Goal: Task Accomplishment & Management: Use online tool/utility

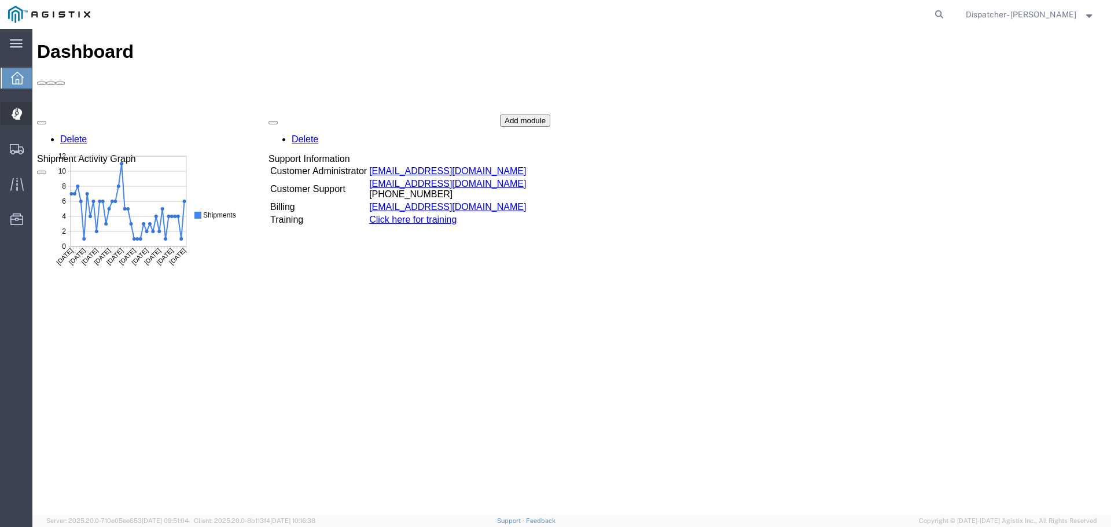
click at [14, 104] on div at bounding box center [17, 113] width 32 height 23
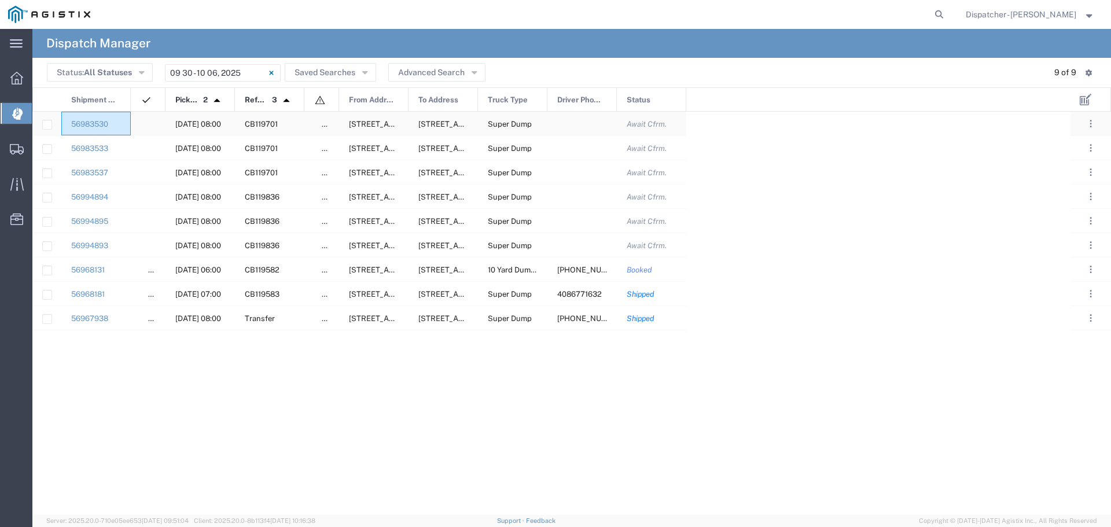
click at [128, 125] on div "56983530" at bounding box center [95, 124] width 69 height 24
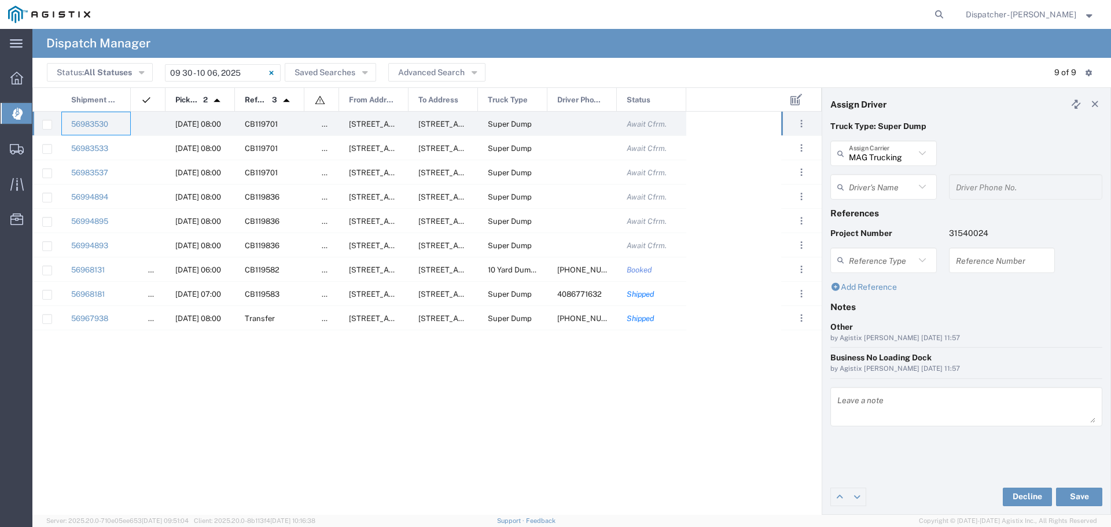
click at [907, 197] on input "text" at bounding box center [882, 187] width 66 height 20
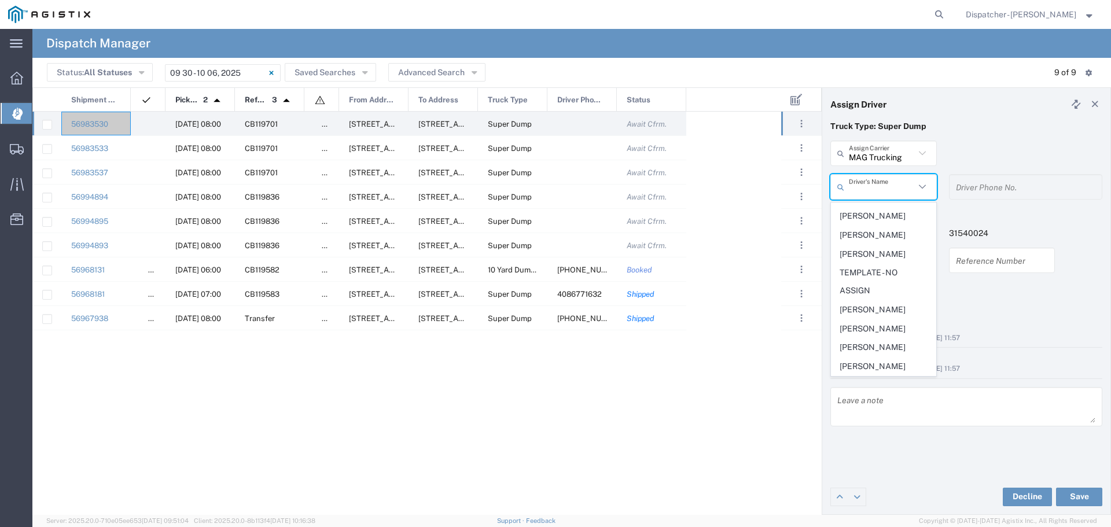
scroll to position [581, 0]
click at [882, 312] on span "[PERSON_NAME]" at bounding box center [883, 310] width 104 height 18
type input "[PERSON_NAME]"
type input "[PHONE_NUMBER]"
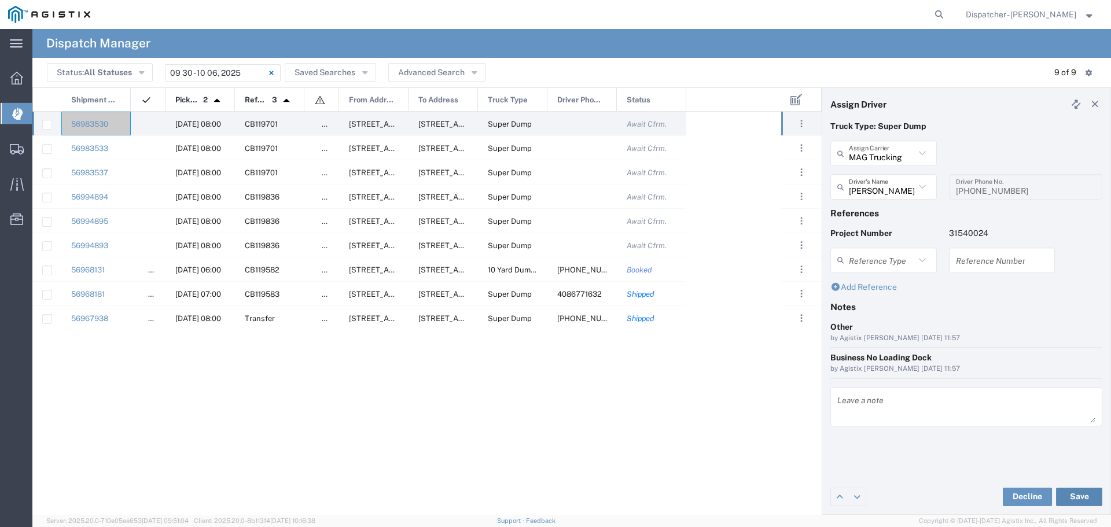
click at [1081, 496] on button "Save" at bounding box center [1079, 497] width 46 height 19
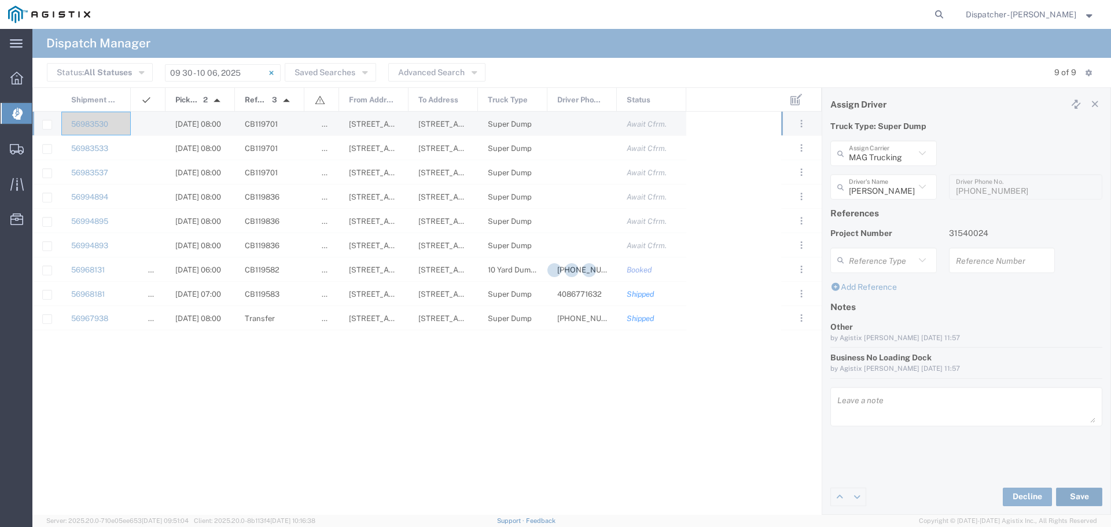
type input "[PERSON_NAME]"
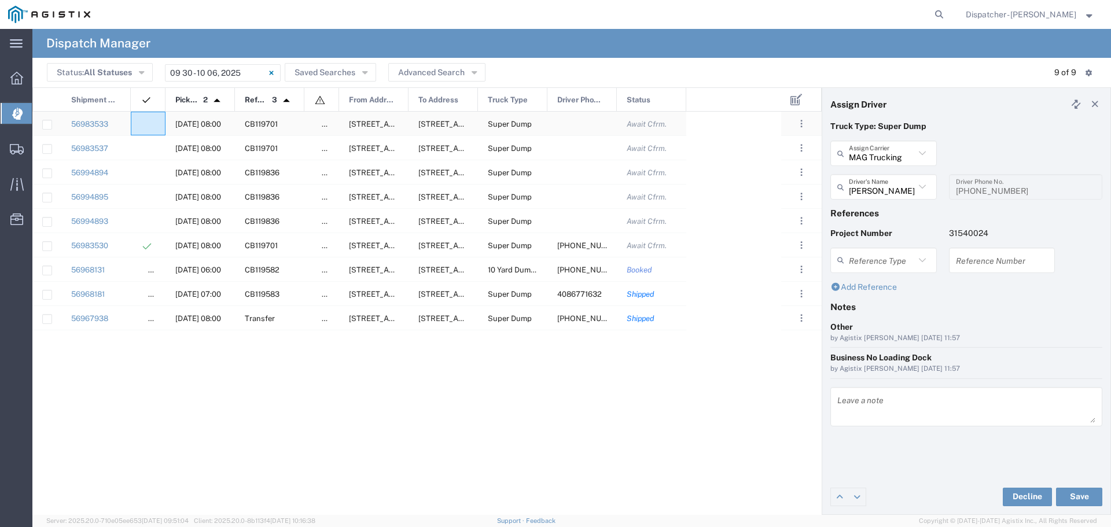
click at [142, 119] on div at bounding box center [148, 124] width 35 height 24
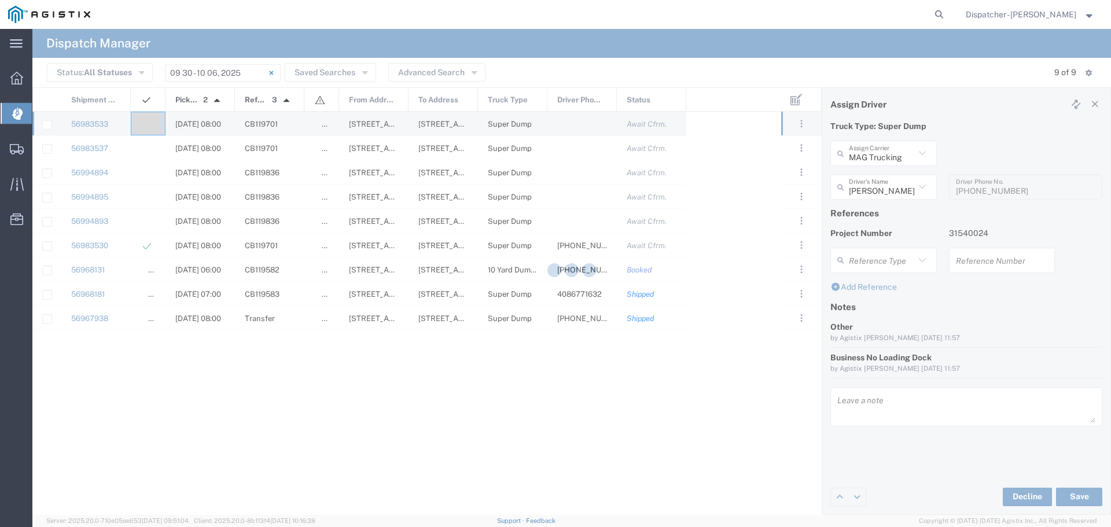
click at [142, 119] on div at bounding box center [571, 272] width 1079 height 486
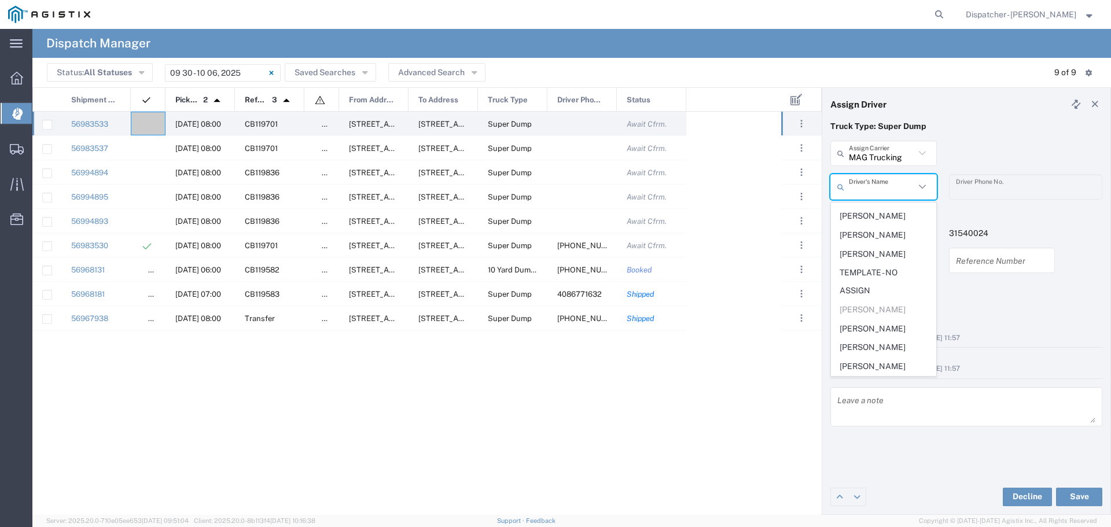
click at [878, 192] on input "text" at bounding box center [882, 187] width 66 height 20
click at [881, 306] on span "[PERSON_NAME]" at bounding box center [883, 297] width 104 height 18
type input "[PERSON_NAME]"
type input "5108122112"
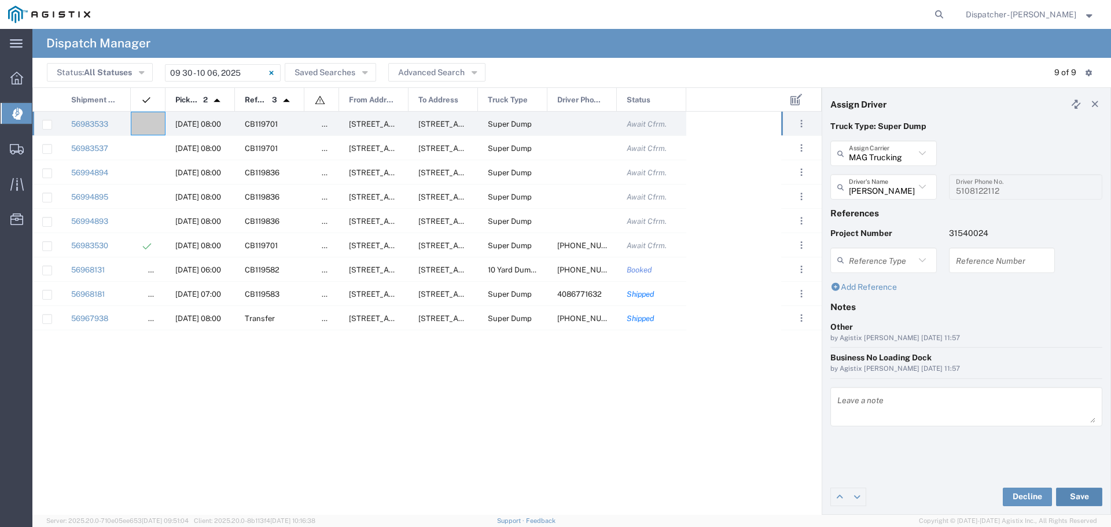
click at [1087, 494] on button "Save" at bounding box center [1079, 497] width 46 height 19
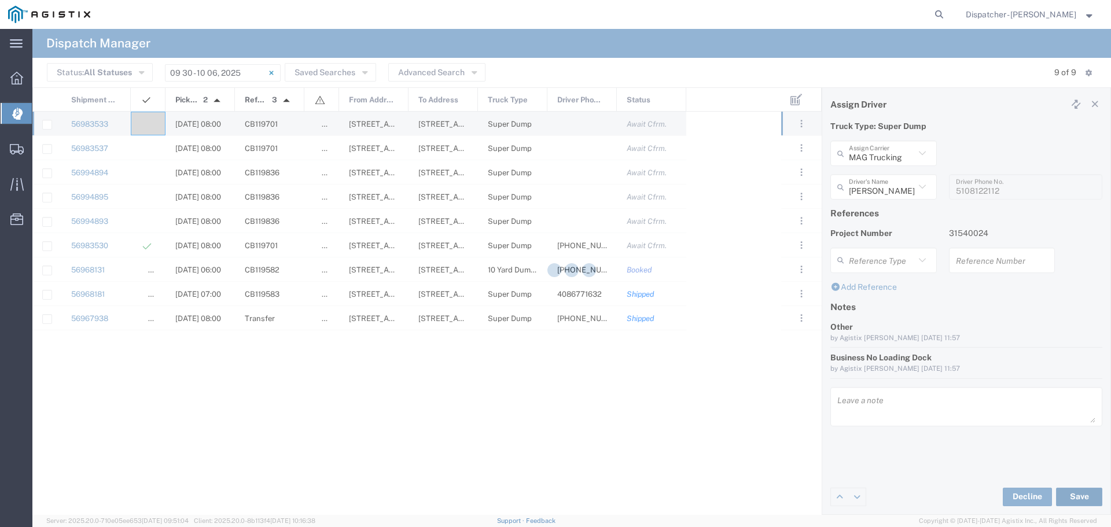
type input "[PERSON_NAME]"
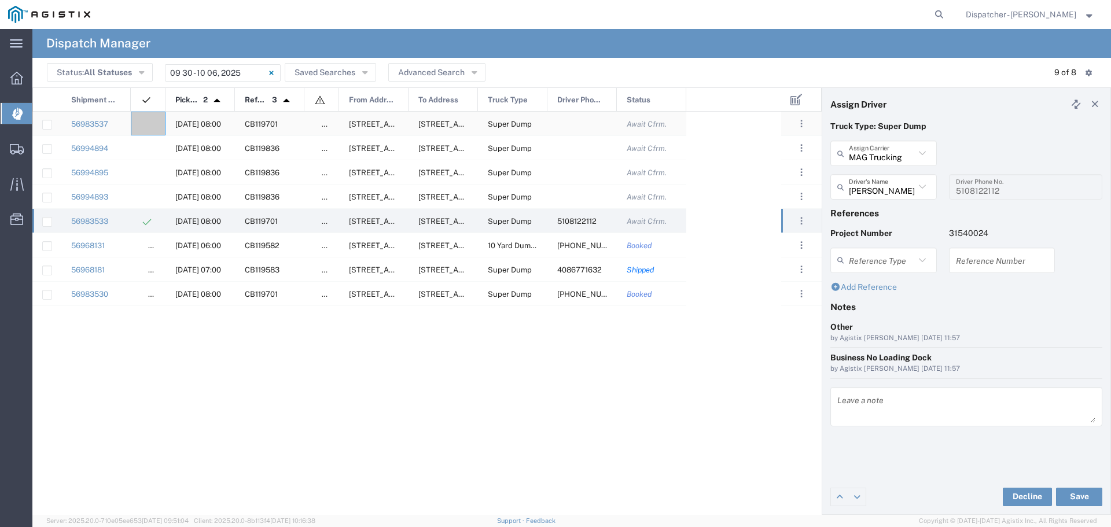
click at [122, 128] on div "56983537" at bounding box center [95, 124] width 69 height 24
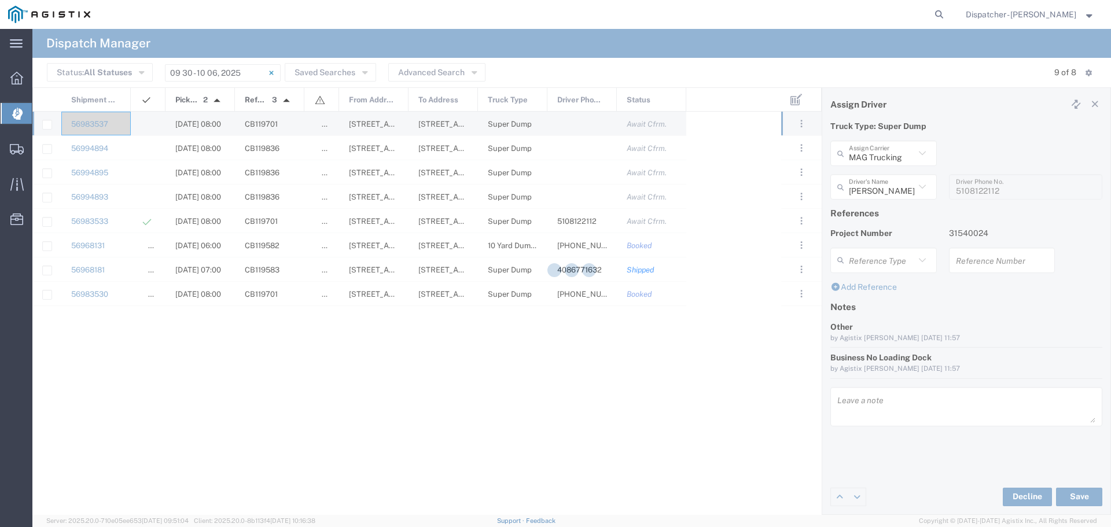
click at [122, 128] on div at bounding box center [571, 272] width 1079 height 486
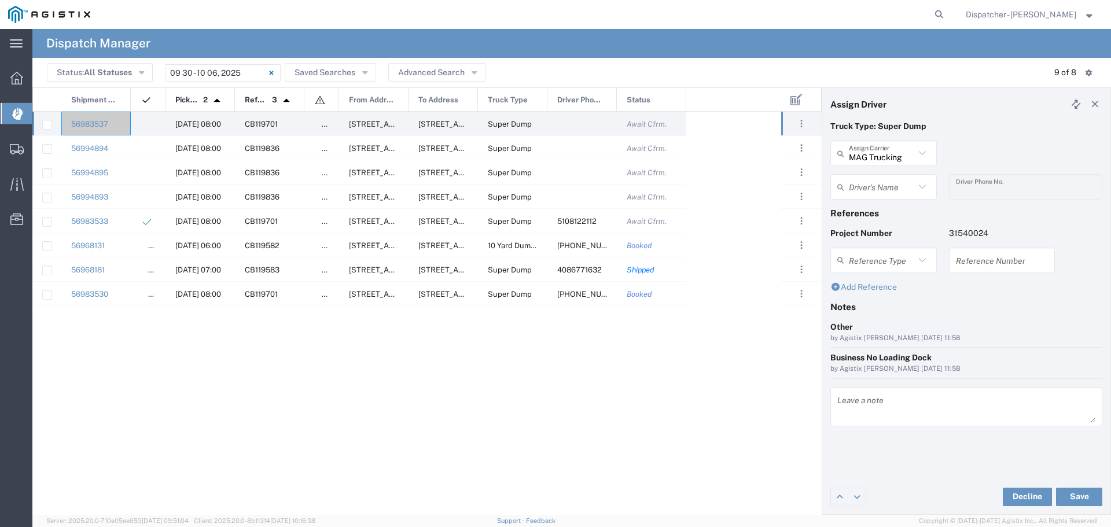
click at [906, 186] on input "text" at bounding box center [882, 187] width 66 height 20
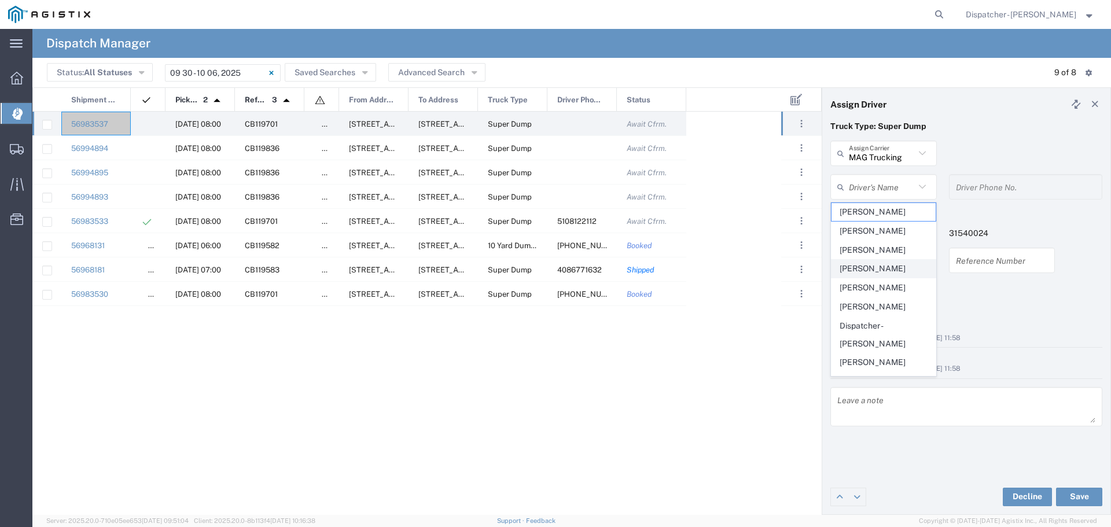
click at [887, 268] on span "[PERSON_NAME]" at bounding box center [883, 269] width 104 height 18
type input "[PERSON_NAME]"
type input "5104683781"
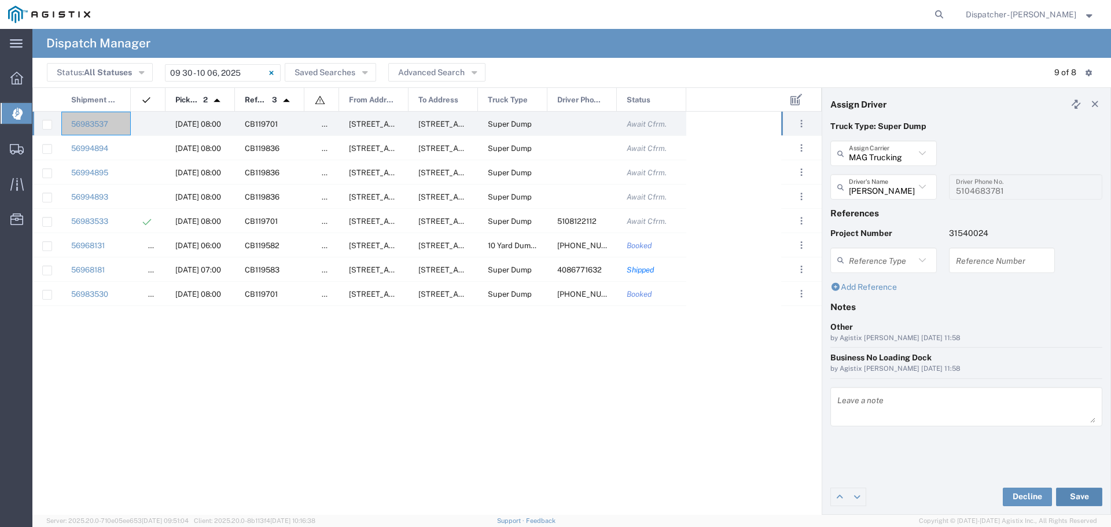
click at [1075, 501] on button "Save" at bounding box center [1079, 497] width 46 height 19
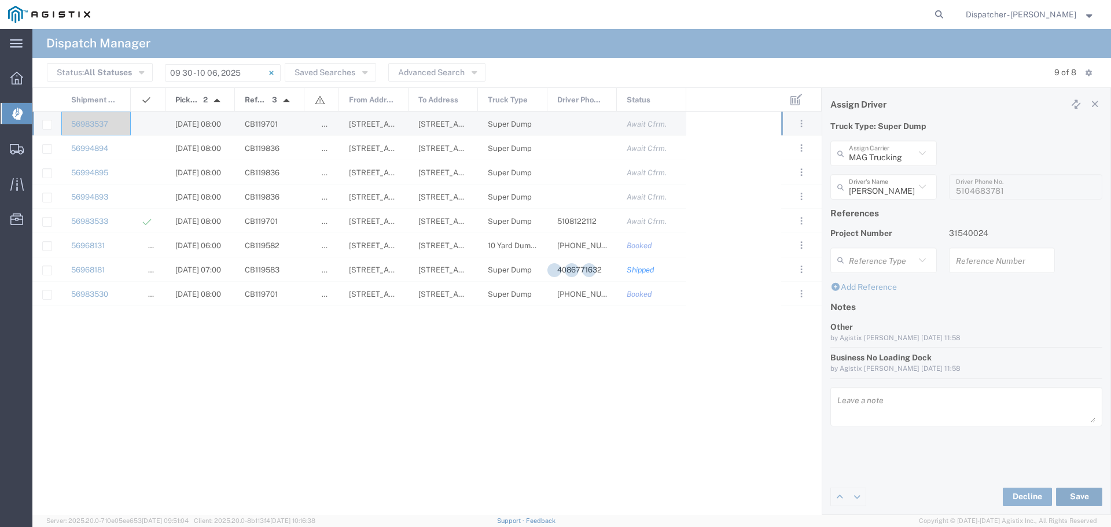
type input "[PERSON_NAME]"
